Goal: Task Accomplishment & Management: Use online tool/utility

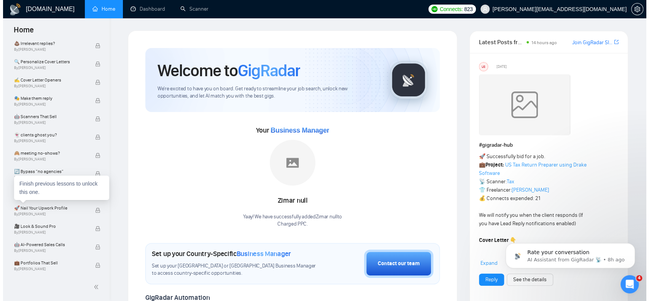
scroll to position [464, 0]
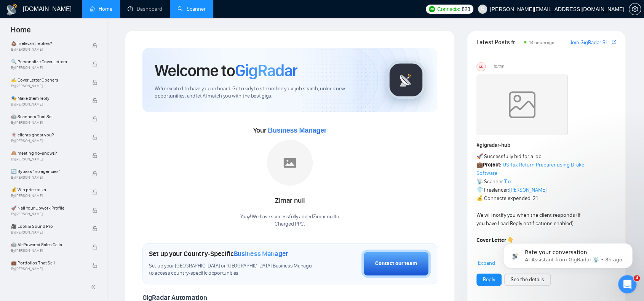
click at [190, 11] on link "Scanner" at bounding box center [191, 9] width 28 height 6
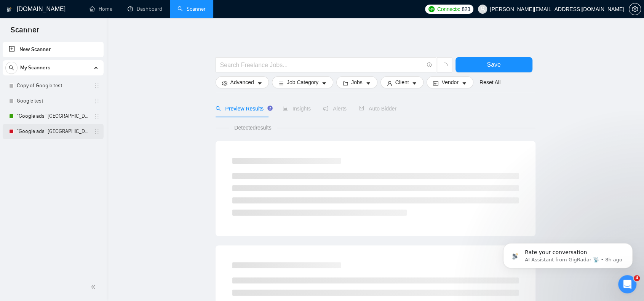
click at [35, 132] on link ""Google ads" [GEOGRAPHIC_DATA]" at bounding box center [53, 131] width 72 height 15
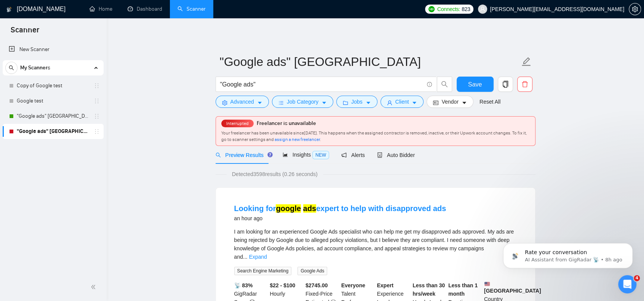
click at [320, 139] on span "assign a new freelancer" at bounding box center [296, 139] width 45 height 5
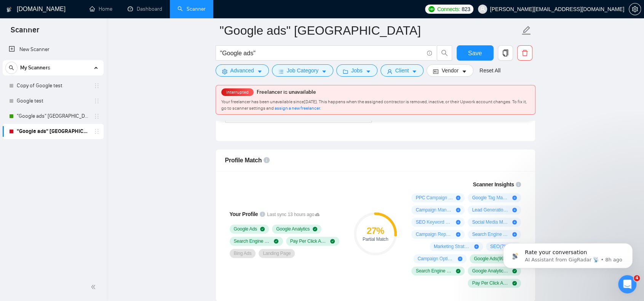
scroll to position [381, 0]
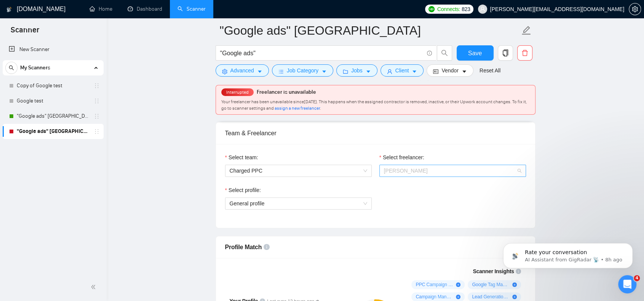
click at [449, 170] on span "[PERSON_NAME]" at bounding box center [452, 170] width 137 height 11
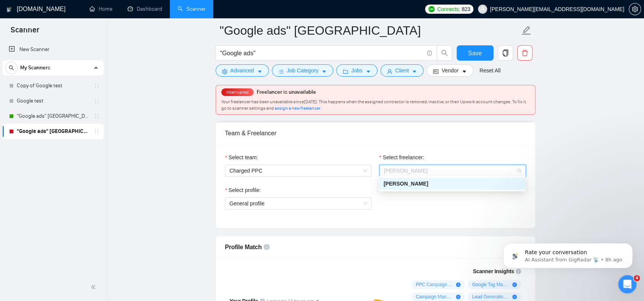
click at [440, 180] on div "[PERSON_NAME]" at bounding box center [451, 183] width 137 height 8
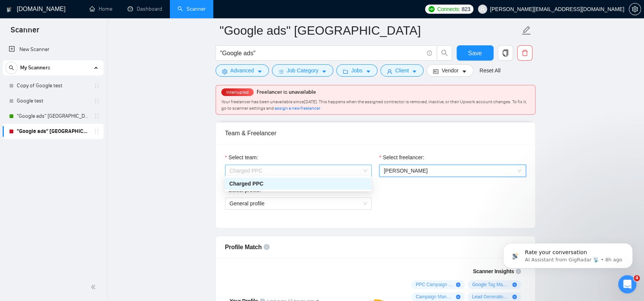
click at [313, 172] on span "Charged PPC" at bounding box center [298, 170] width 137 height 11
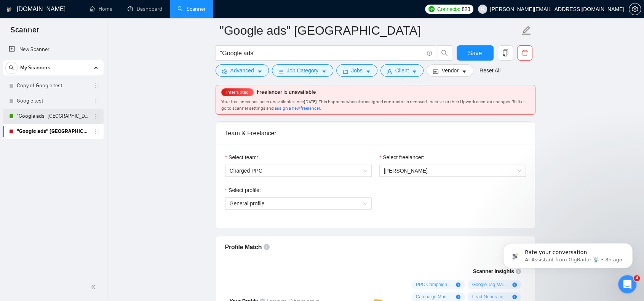
click at [43, 119] on link ""Google ads" [GEOGRAPHIC_DATA]" at bounding box center [53, 115] width 72 height 15
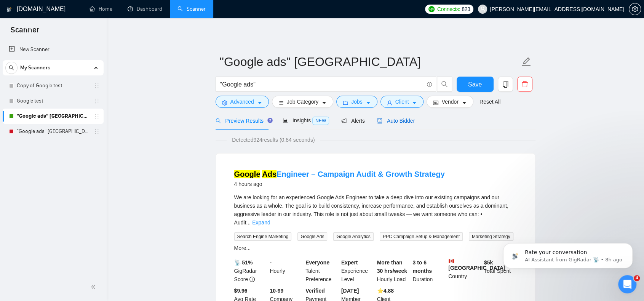
click at [396, 118] on span "Auto Bidder" at bounding box center [396, 121] width 38 height 6
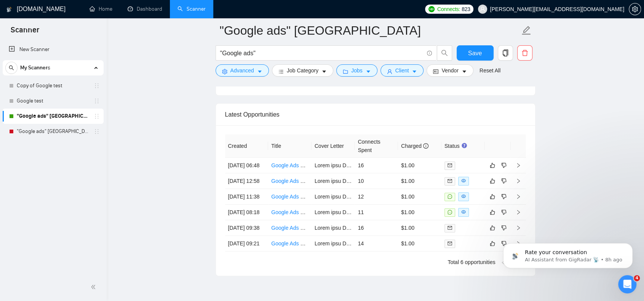
scroll to position [1843, 0]
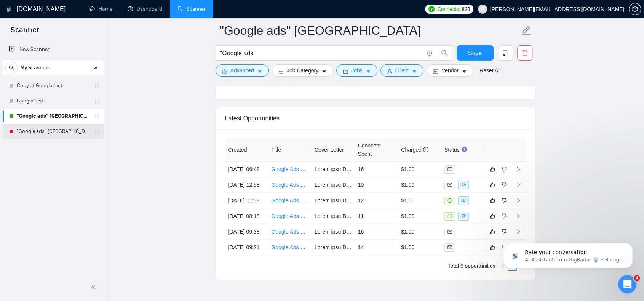
click at [56, 132] on link ""Google ads" [GEOGRAPHIC_DATA]" at bounding box center [53, 131] width 72 height 15
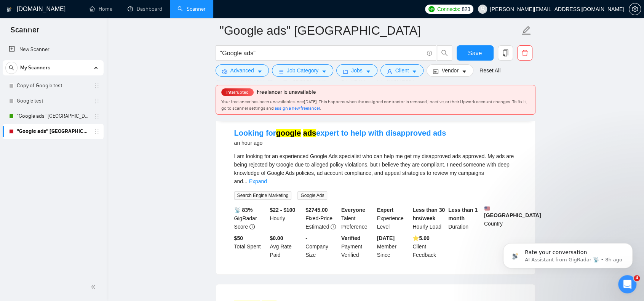
scroll to position [76, 0]
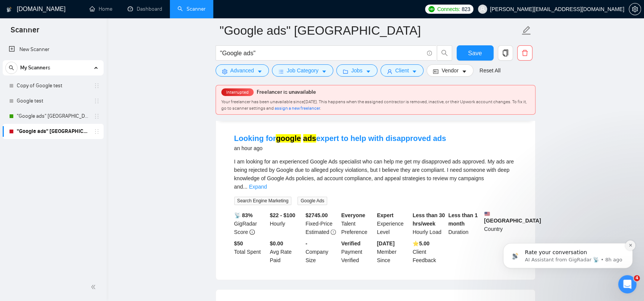
click at [632, 246] on icon "Dismiss notification" at bounding box center [630, 245] width 4 height 4
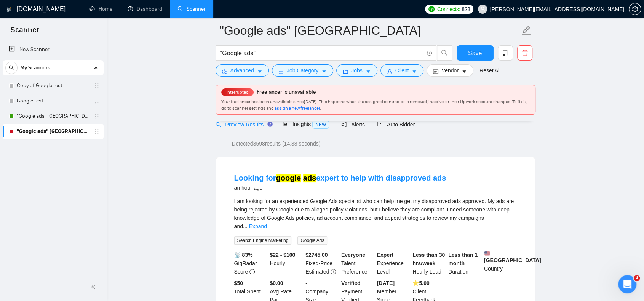
scroll to position [0, 0]
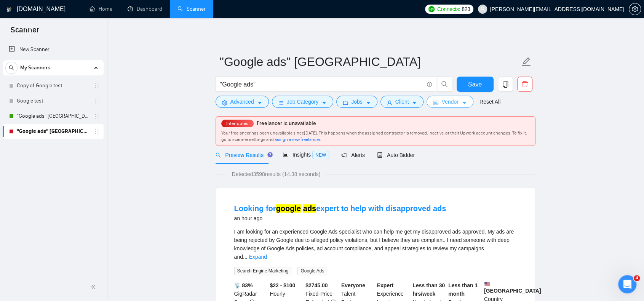
click at [442, 102] on span "Vendor" at bounding box center [449, 101] width 17 height 8
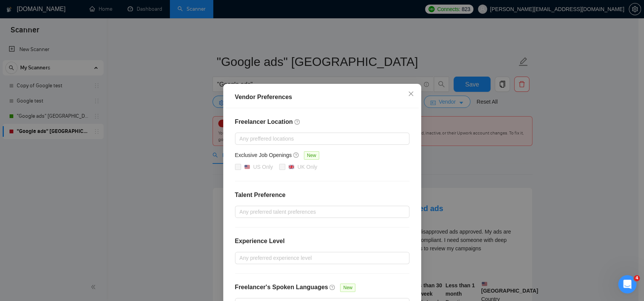
click at [442, 102] on div "Vendor Preferences Freelancer Location Any preffered locations Exclusive Job Op…" at bounding box center [322, 150] width 644 height 301
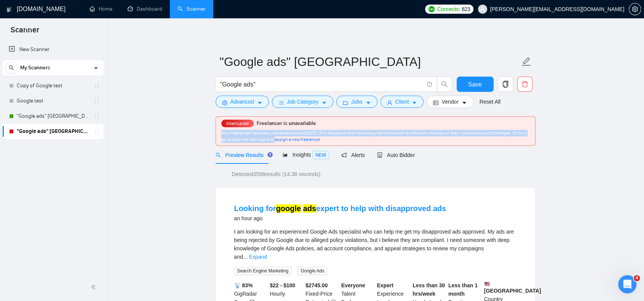
drag, startPoint x: 220, startPoint y: 132, endPoint x: 308, endPoint y: 142, distance: 87.7
click at [308, 142] on div "Interrupted Freelancer is unavailable Your freelancer has been unavailable sinc…" at bounding box center [375, 130] width 319 height 29
copy span "Your freelancer has been unavailable since September 15, 2025 . This happens wh…"
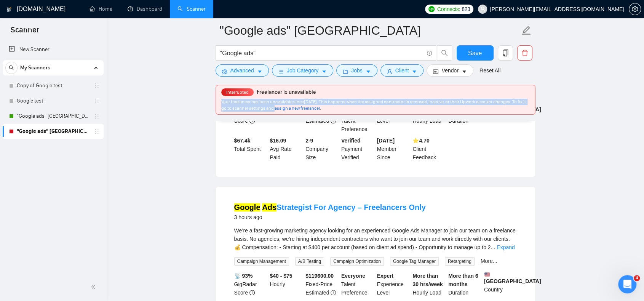
scroll to position [381, 0]
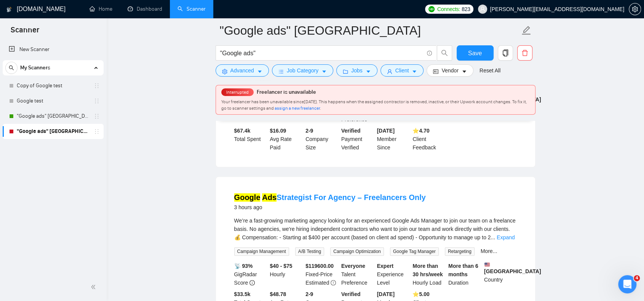
drag, startPoint x: 364, startPoint y: 130, endPoint x: 418, endPoint y: 94, distance: 65.2
drag, startPoint x: 418, startPoint y: 94, endPoint x: 286, endPoint y: 115, distance: 133.4
click at [219, 137] on div "Google Ads PPC Manager for Home Improvement 2 hours ago Google Ads PPC Manager …" at bounding box center [375, 76] width 319 height 182
click at [461, 69] on icon "caret-down" at bounding box center [463, 71] width 5 height 5
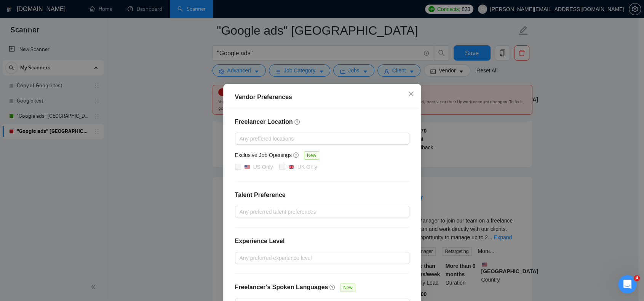
click at [495, 72] on div "Vendor Preferences Freelancer Location Any preffered locations Exclusive Job Op…" at bounding box center [322, 150] width 644 height 301
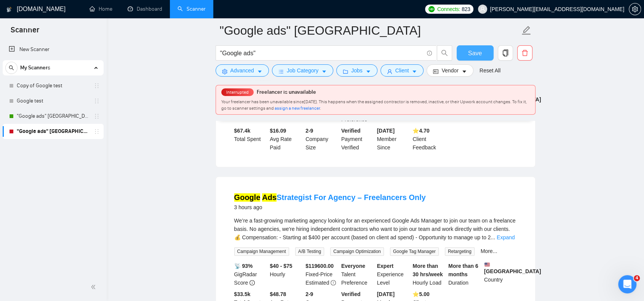
click at [482, 49] on button "Save" at bounding box center [474, 52] width 37 height 15
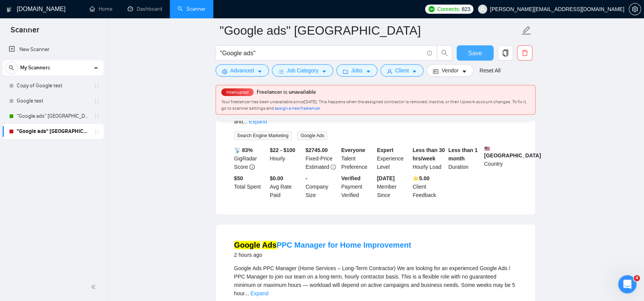
scroll to position [0, 0]
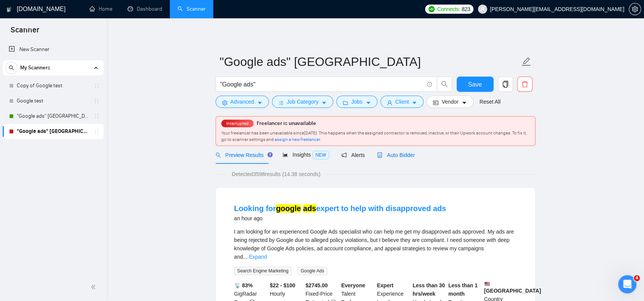
click at [387, 152] on span "Auto Bidder" at bounding box center [396, 155] width 38 height 6
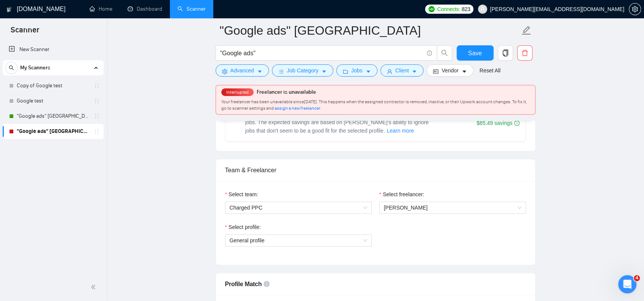
scroll to position [343, 0]
click at [285, 236] on span "General profile" at bounding box center [298, 241] width 137 height 11
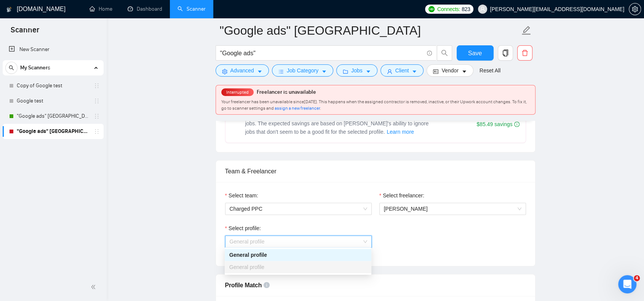
click at [253, 265] on span "General profile" at bounding box center [246, 267] width 35 height 6
click at [270, 204] on span "Charged PPC" at bounding box center [298, 208] width 137 height 11
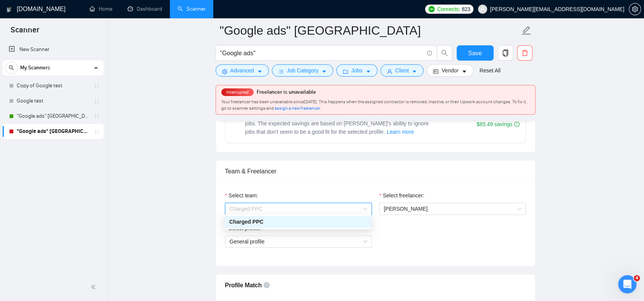
click at [258, 223] on div "Charged PPC" at bounding box center [297, 221] width 137 height 8
click at [416, 195] on label "Select freelancer:" at bounding box center [401, 195] width 45 height 8
click at [416, 203] on input "Select freelancer:" at bounding box center [450, 208] width 132 height 11
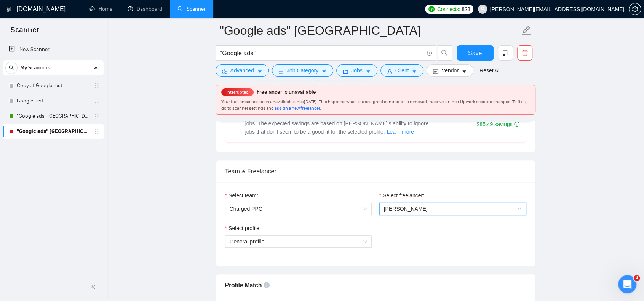
click at [410, 203] on span "[PERSON_NAME]" at bounding box center [452, 208] width 137 height 11
click at [400, 223] on span "[PERSON_NAME]" at bounding box center [405, 221] width 45 height 6
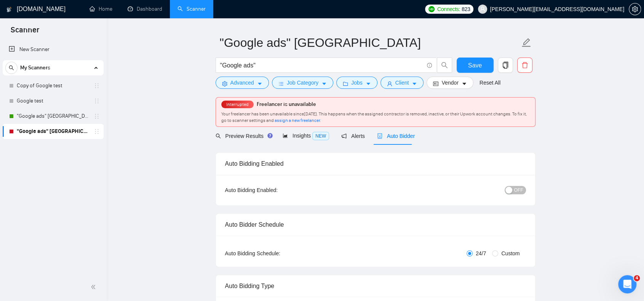
scroll to position [0, 0]
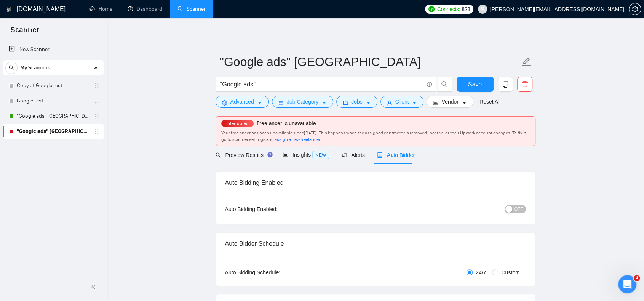
click at [509, 209] on div "button" at bounding box center [508, 209] width 7 height 7
click at [520, 209] on div "button" at bounding box center [521, 209] width 7 height 7
click at [468, 86] on span "Save" at bounding box center [475, 85] width 14 height 10
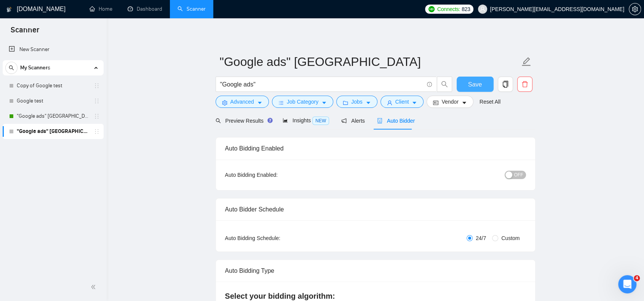
click at [462, 81] on button "Save" at bounding box center [474, 84] width 37 height 15
click at [512, 174] on div "button" at bounding box center [508, 174] width 7 height 7
click at [468, 87] on span "Save" at bounding box center [475, 85] width 14 height 10
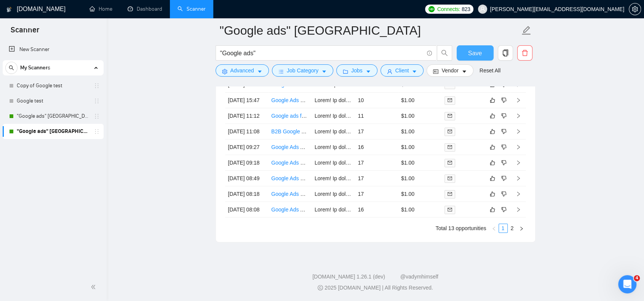
scroll to position [2011, 0]
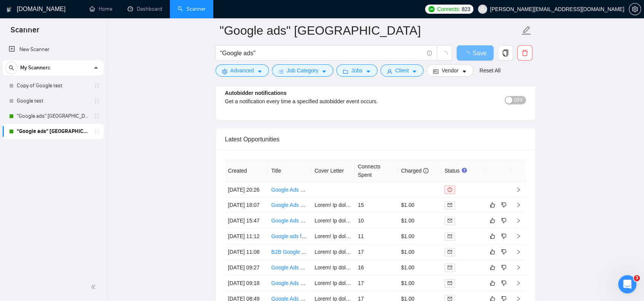
scroll to position [1752, 0]
click at [303, 187] on link "Google Ads Specialist for Property Management Leads" at bounding box center [336, 190] width 130 height 6
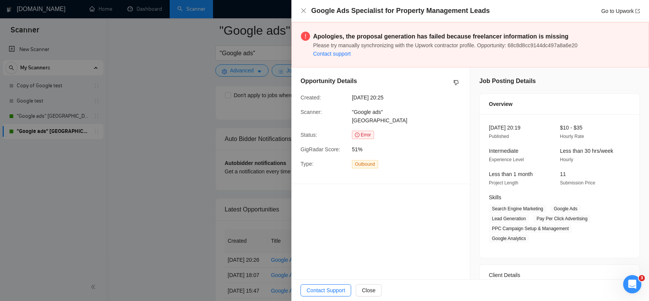
click at [142, 97] on div at bounding box center [324, 150] width 649 height 301
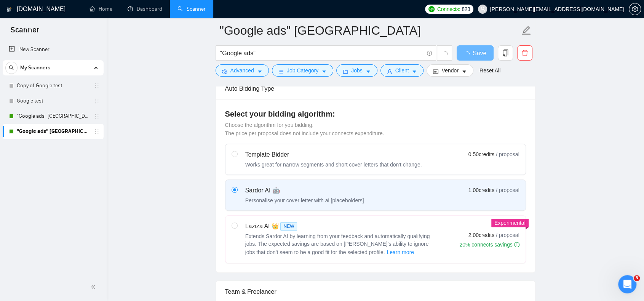
scroll to position [190, 0]
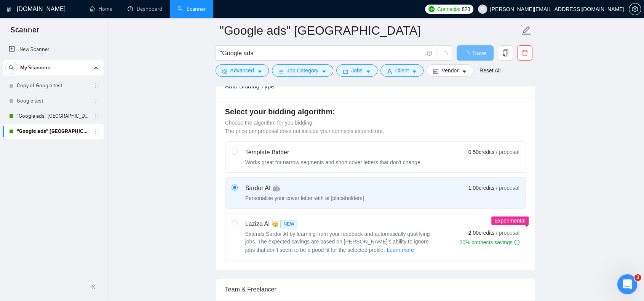
click at [629, 289] on div "Open Intercom Messenger" at bounding box center [625, 282] width 25 height 25
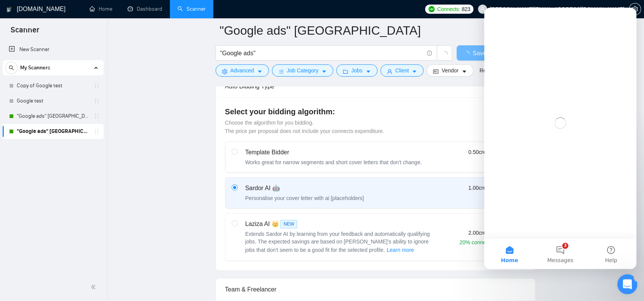
scroll to position [0, 0]
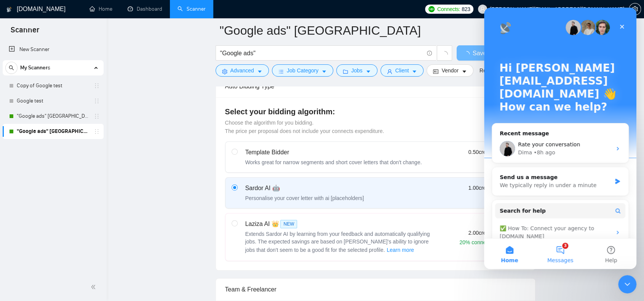
click at [568, 256] on button "3 Messages" at bounding box center [559, 253] width 51 height 30
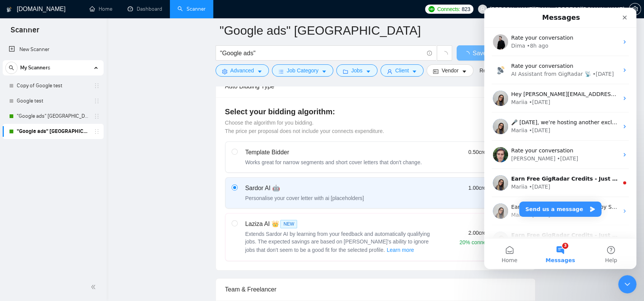
click at [625, 16] on icon "Close" at bounding box center [624, 18] width 4 height 4
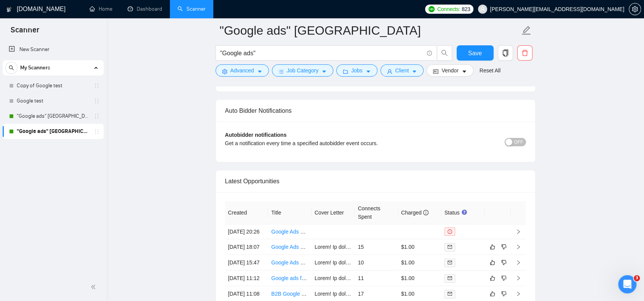
scroll to position [1802, 0]
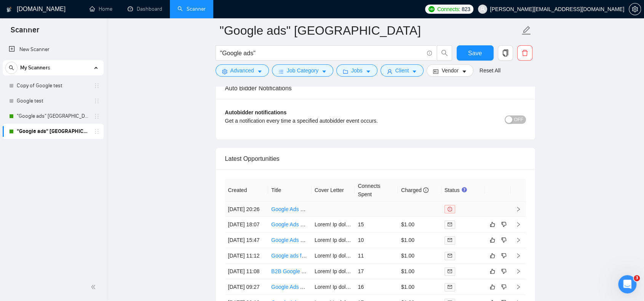
click at [280, 209] on link "Google Ads Specialist for Property Management Leads" at bounding box center [336, 209] width 130 height 6
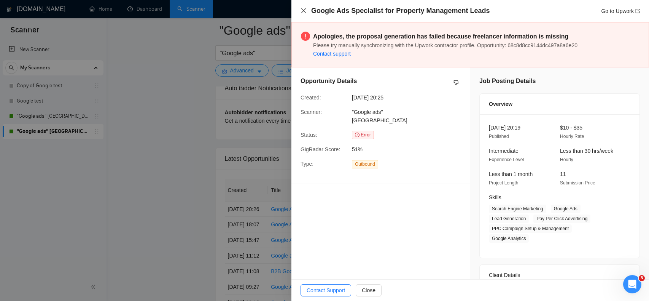
click at [303, 10] on icon "close" at bounding box center [304, 11] width 6 height 6
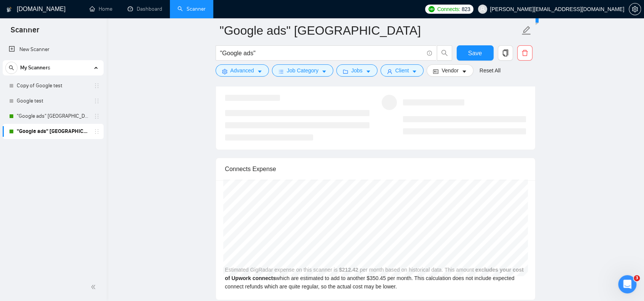
scroll to position [1498, 0]
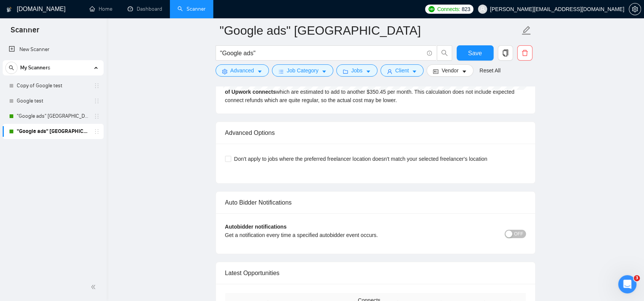
scroll to position [1840, 0]
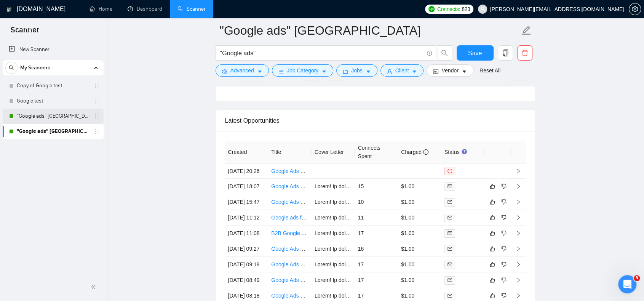
click at [52, 117] on link ""Google ads" [GEOGRAPHIC_DATA]" at bounding box center [53, 115] width 72 height 15
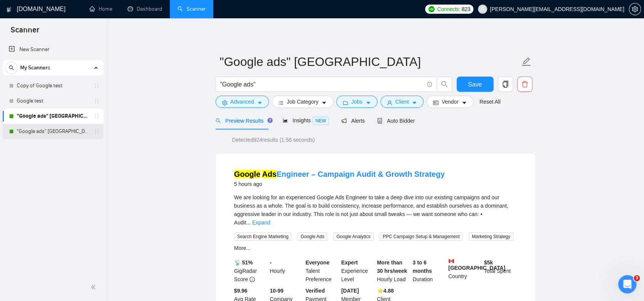
click at [43, 130] on link ""Google ads" [GEOGRAPHIC_DATA]" at bounding box center [53, 131] width 72 height 15
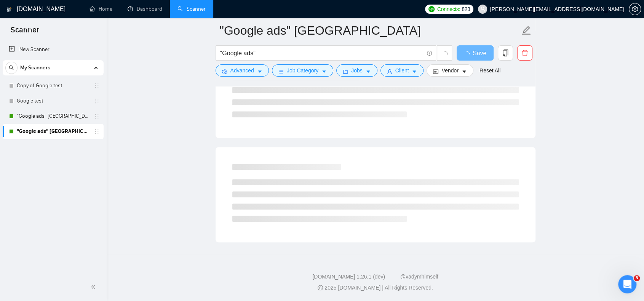
scroll to position [315, 0]
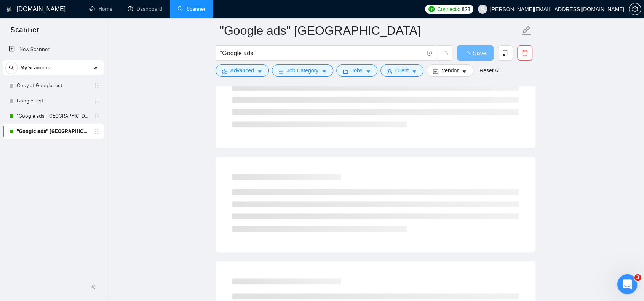
click at [623, 284] on icon "Open Intercom Messenger" at bounding box center [626, 283] width 13 height 13
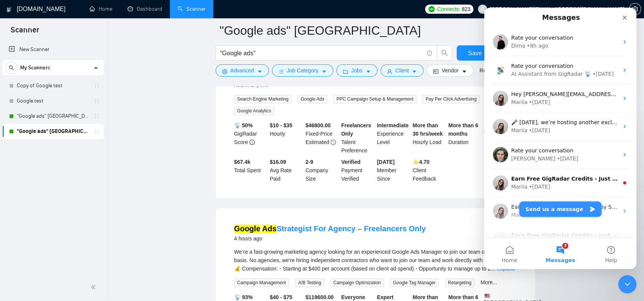
click at [551, 209] on button "Send us a message" at bounding box center [560, 208] width 82 height 15
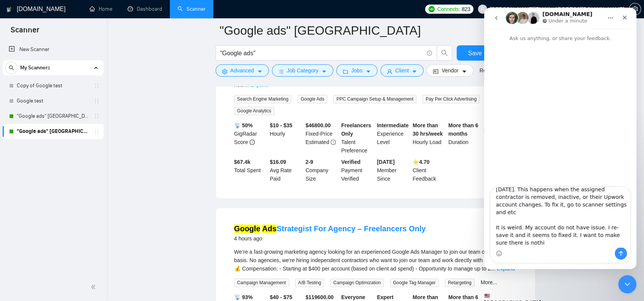
scroll to position [14, 0]
type textarea "Your freelancer has been unavailable since September 15, 2025. This happens whe…"
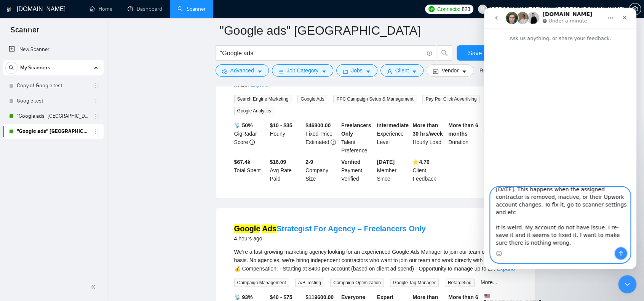
click at [618, 252] on icon "Send a message…" at bounding box center [620, 253] width 6 height 6
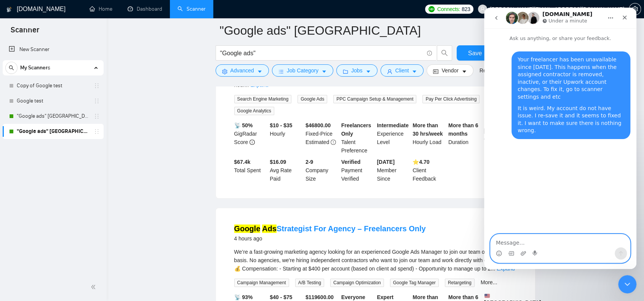
scroll to position [0, 0]
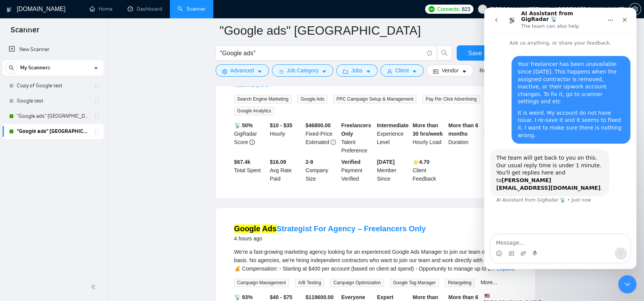
click at [58, 119] on link ""Google ads" [GEOGRAPHIC_DATA]" at bounding box center [53, 115] width 72 height 15
